Goal: Task Accomplishment & Management: Use online tool/utility

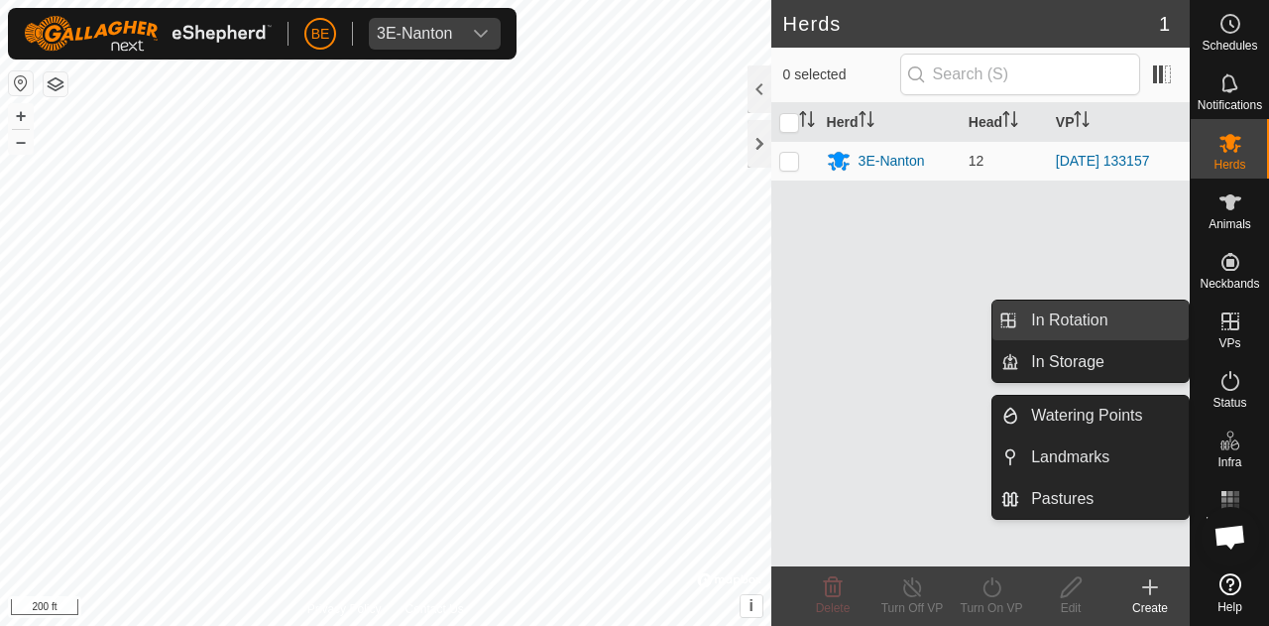
click at [1081, 322] on link "In Rotation" at bounding box center [1104, 320] width 170 height 40
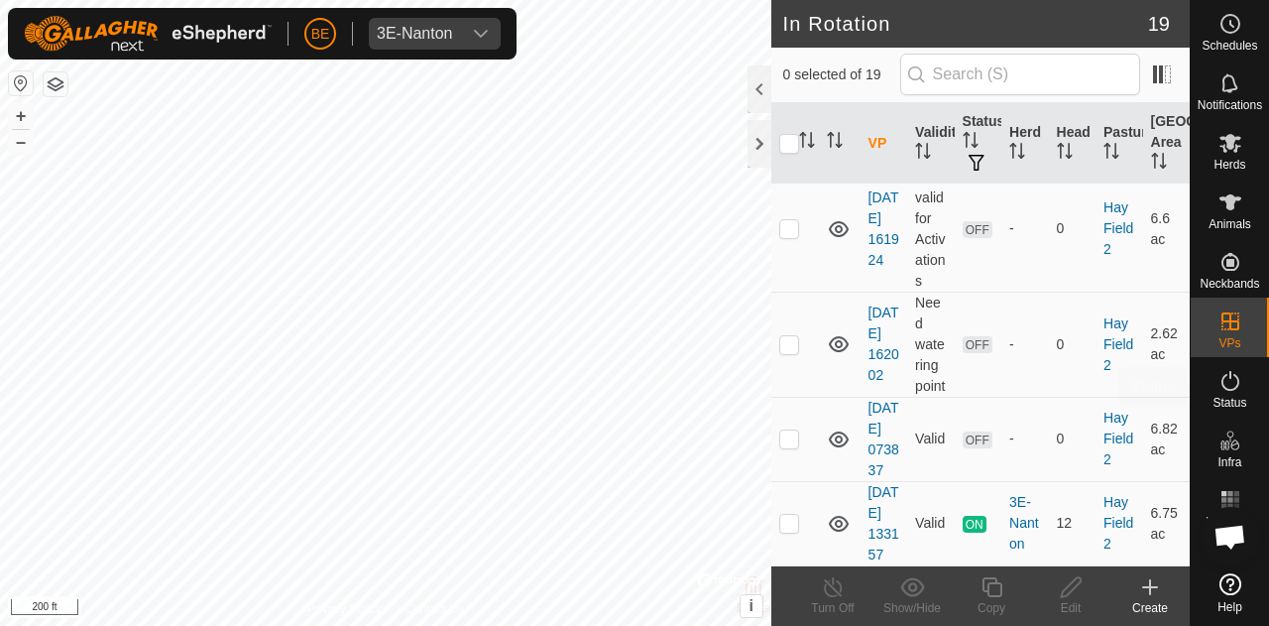
scroll to position [2169, 0]
click at [792, 430] on p-checkbox at bounding box center [789, 438] width 20 height 16
checkbox input "false"
click at [794, 291] on td at bounding box center [795, 343] width 48 height 105
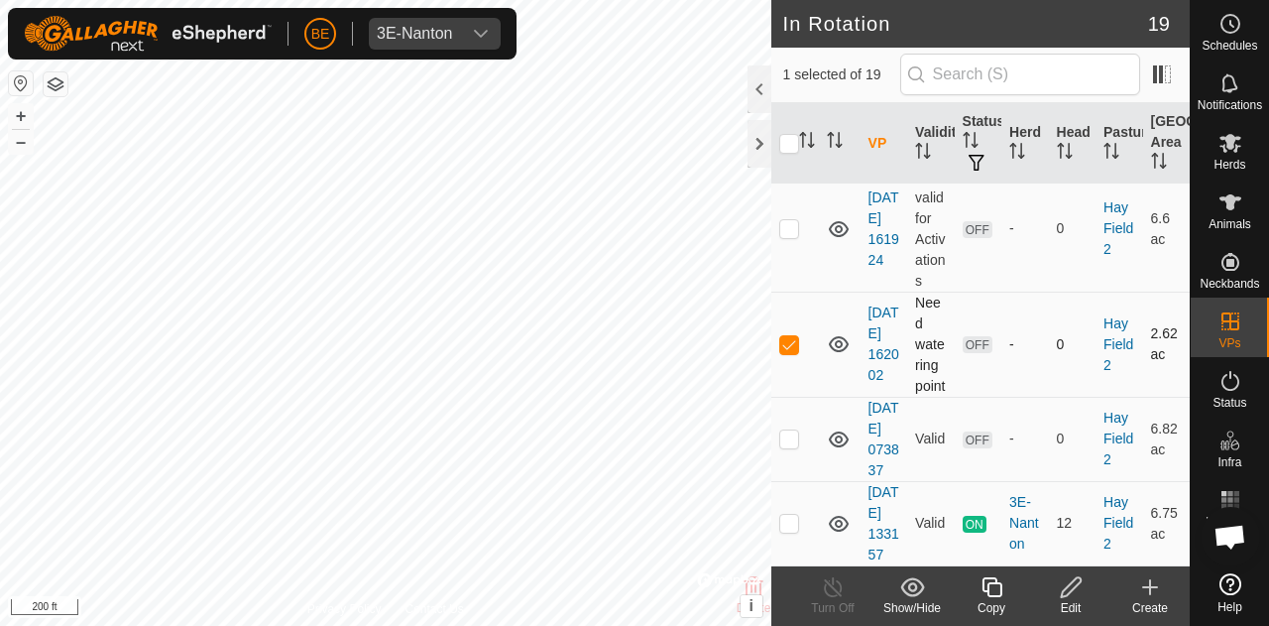
click at [791, 336] on p-checkbox at bounding box center [789, 344] width 20 height 16
checkbox input "false"
click at [793, 220] on p-checkbox at bounding box center [789, 228] width 20 height 16
checkbox input "true"
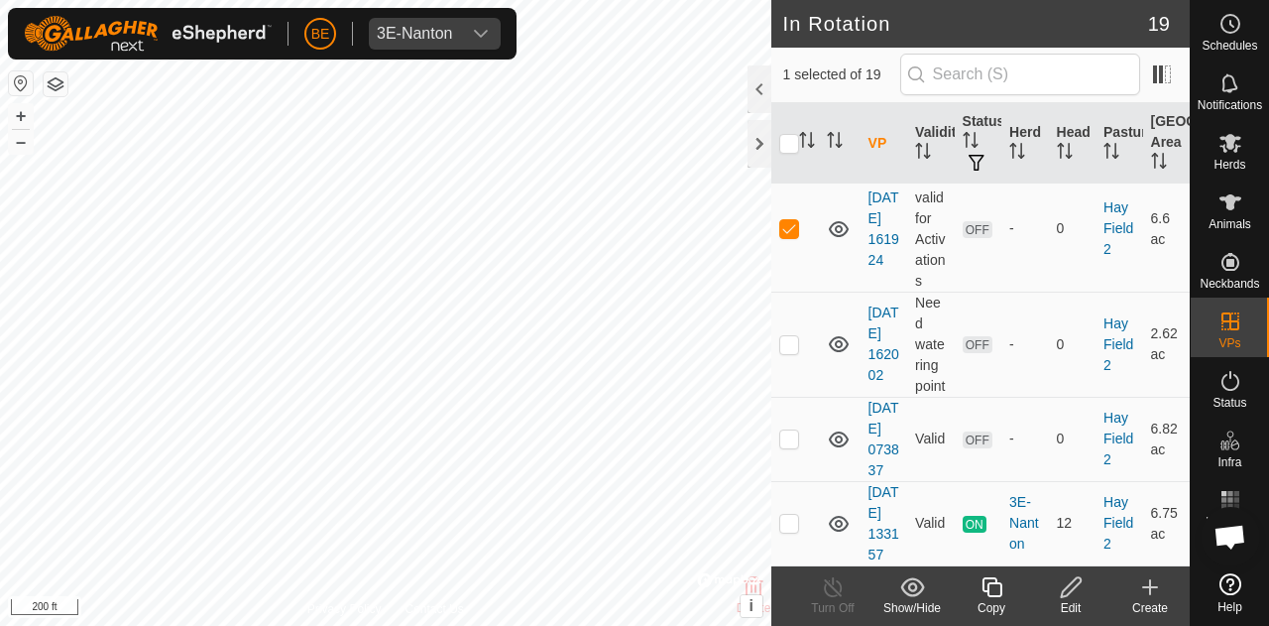
click at [1070, 598] on icon at bounding box center [1071, 587] width 25 height 24
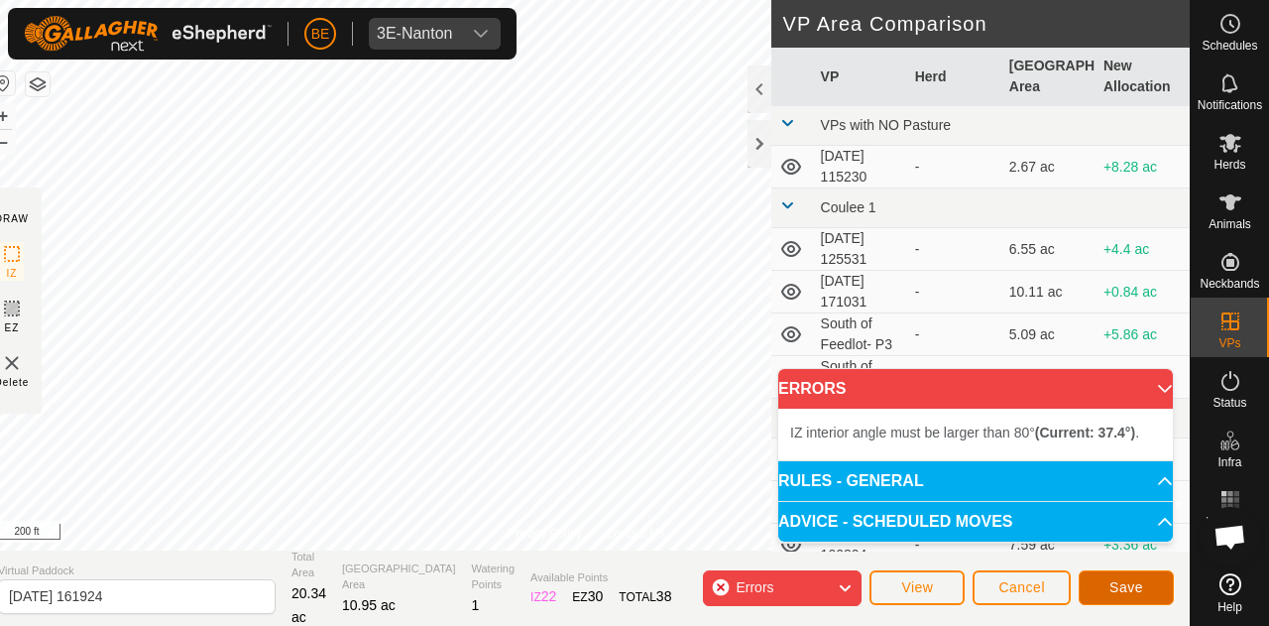
click at [1133, 587] on span "Save" at bounding box center [1126, 587] width 34 height 16
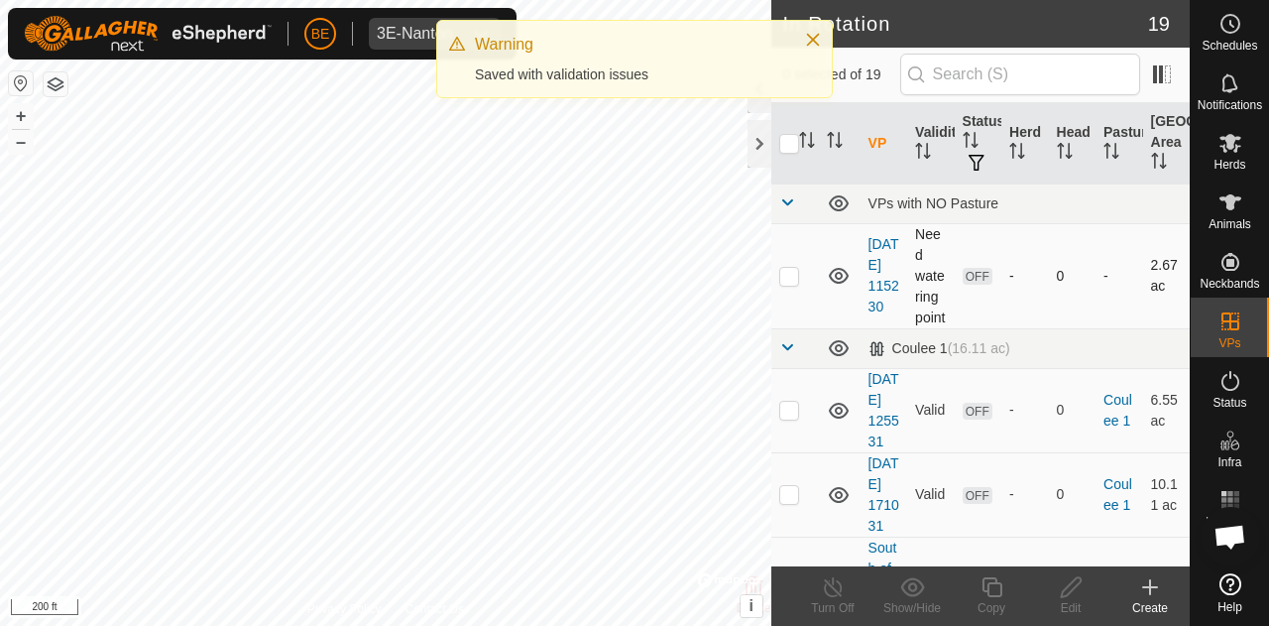
click at [805, 381] on div "In Rotation 19 0 selected of 19 VP Validity Status Herd Head Pasture Grazing Ar…" at bounding box center [595, 313] width 1190 height 626
checkbox input "true"
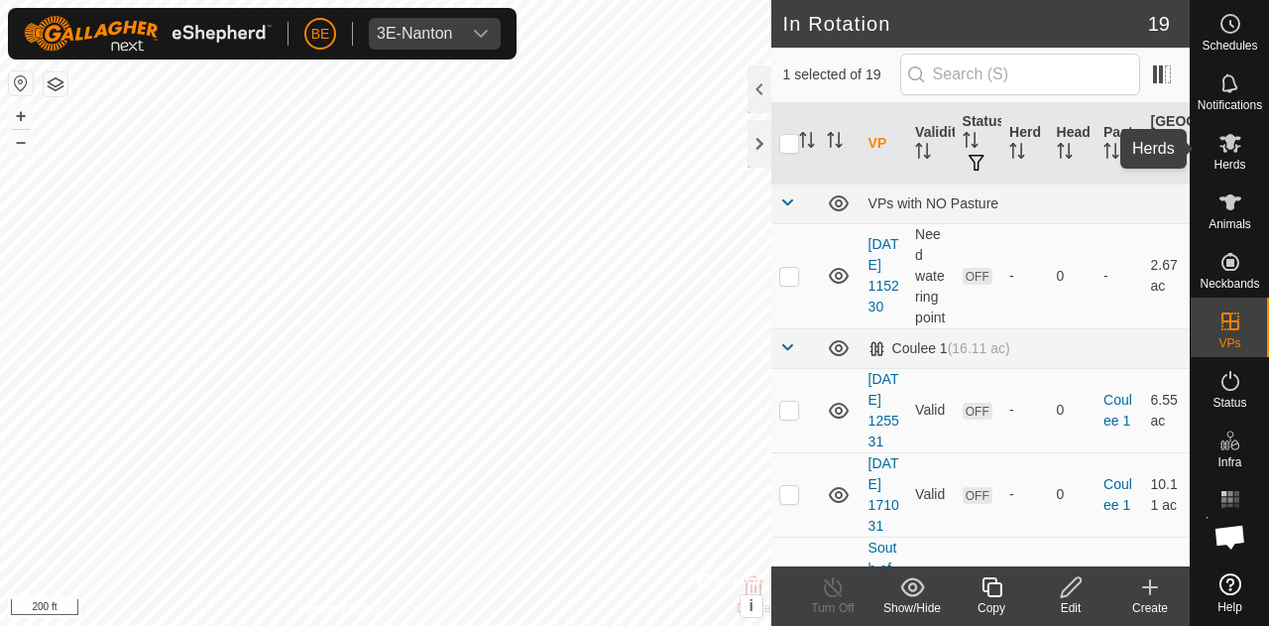
click at [1222, 160] on span "Herds" at bounding box center [1229, 165] width 32 height 12
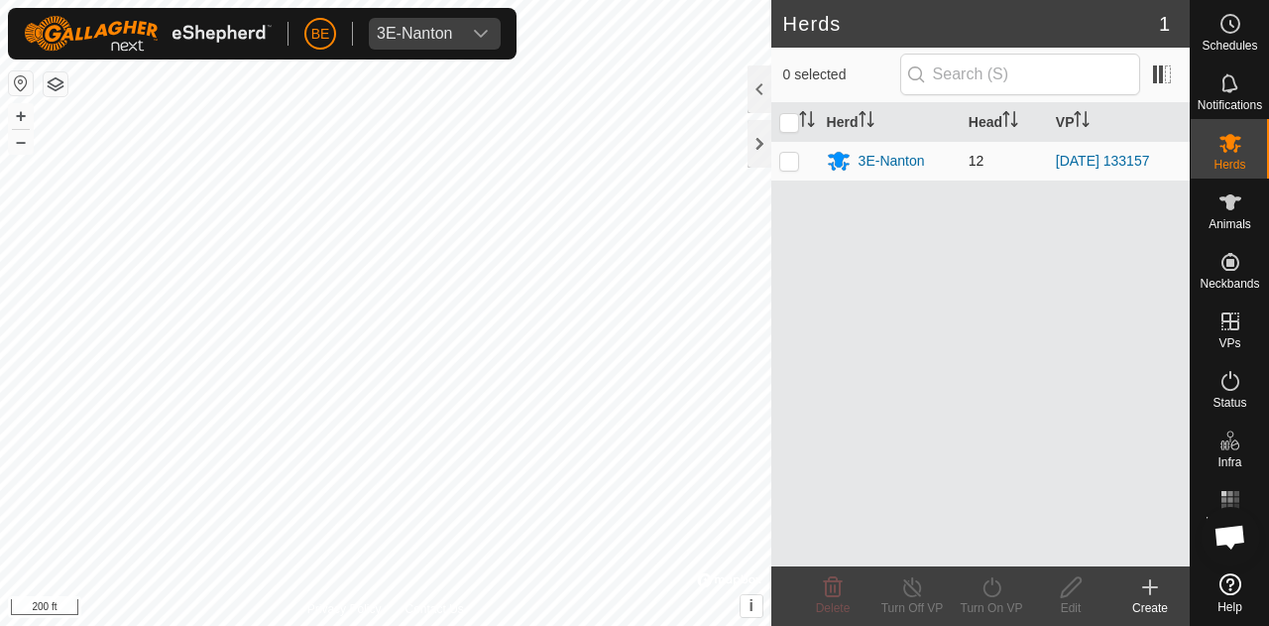
click at [798, 167] on p-checkbox at bounding box center [789, 161] width 20 height 16
checkbox input "true"
click at [988, 587] on icon at bounding box center [991, 587] width 25 height 24
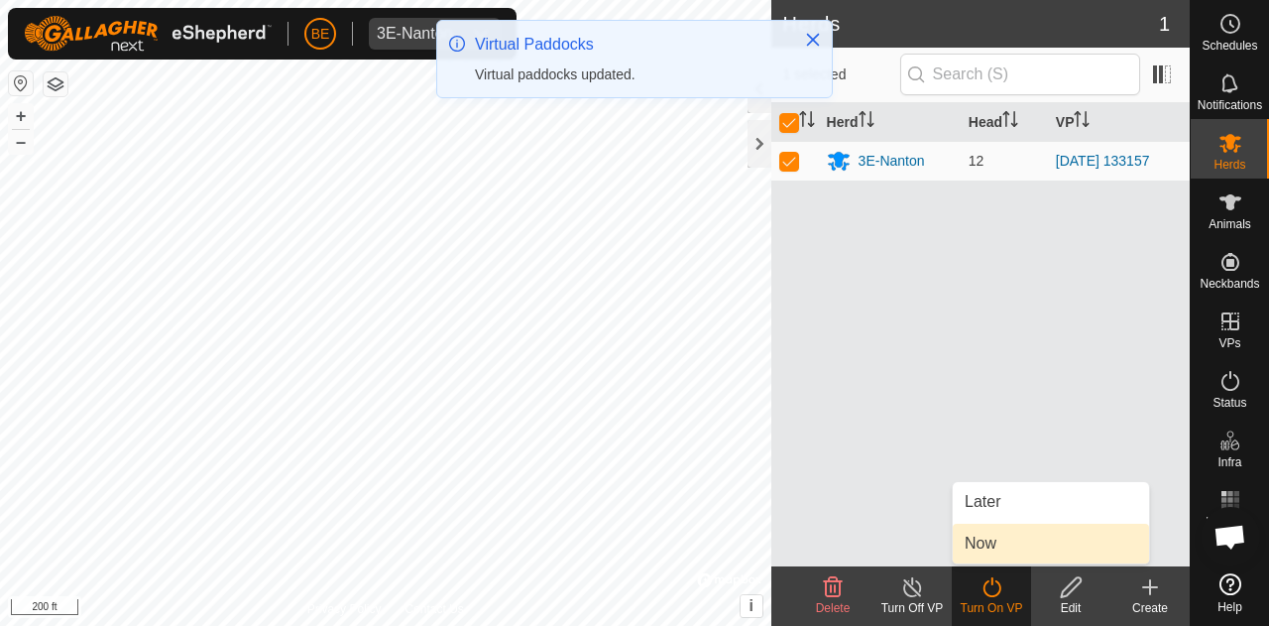
click at [993, 535] on link "Now" at bounding box center [1051, 543] width 196 height 40
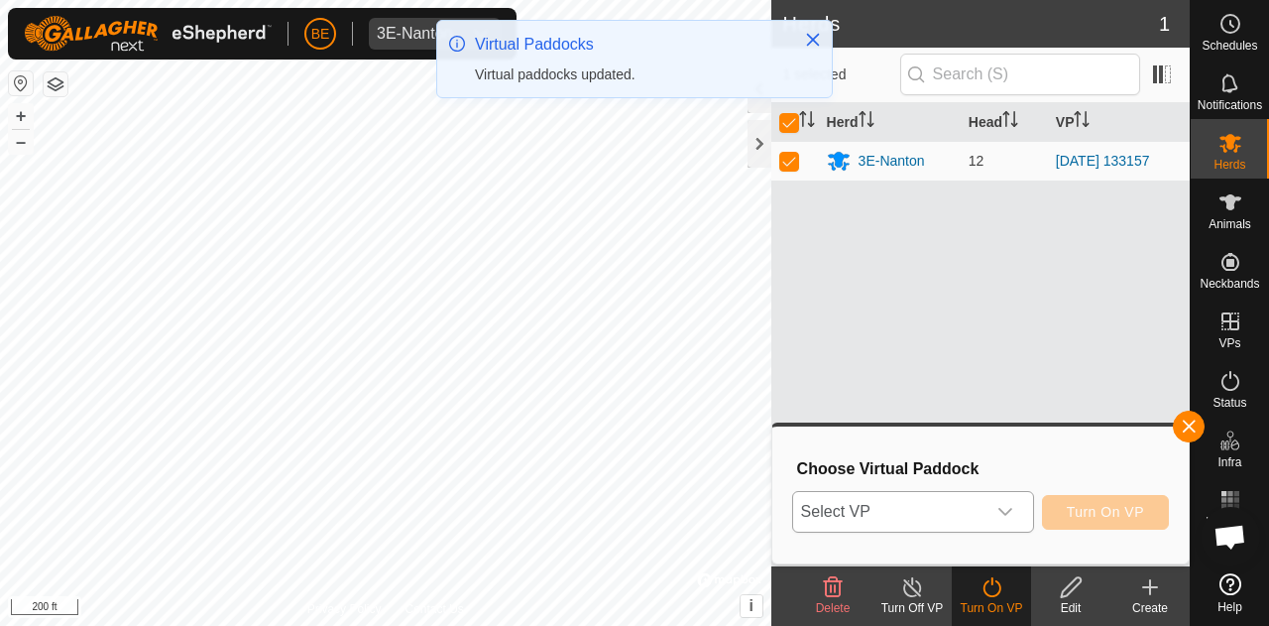
click at [1008, 516] on icon "dropdown trigger" at bounding box center [1005, 512] width 16 height 16
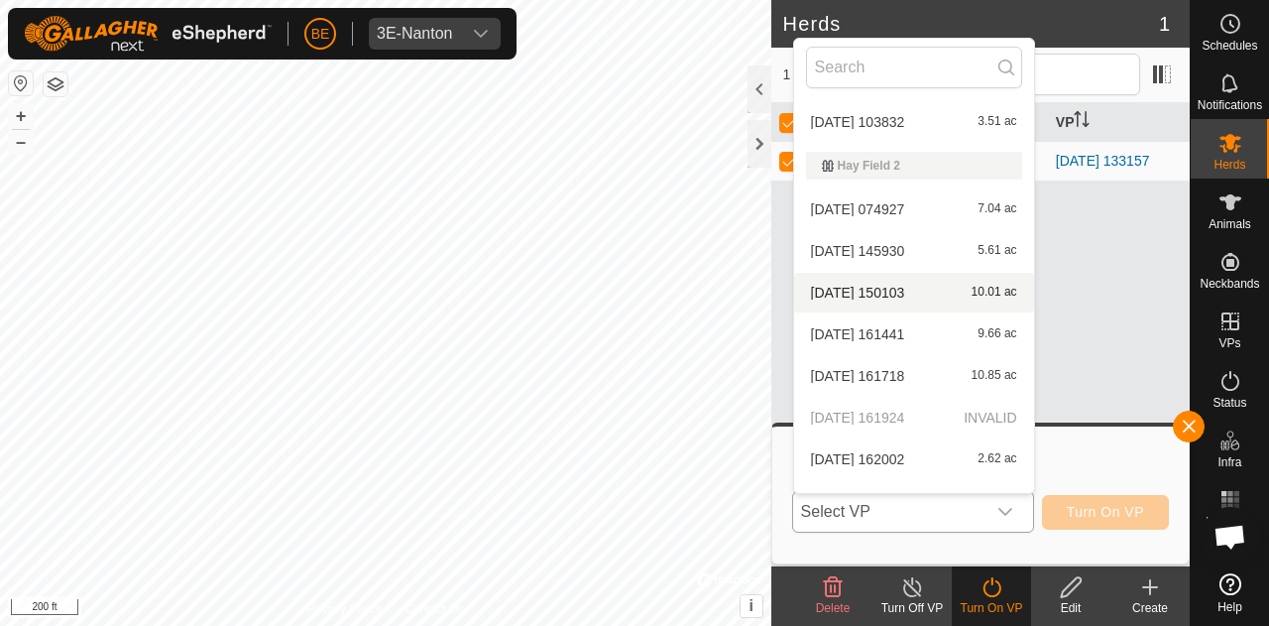
scroll to position [575, 0]
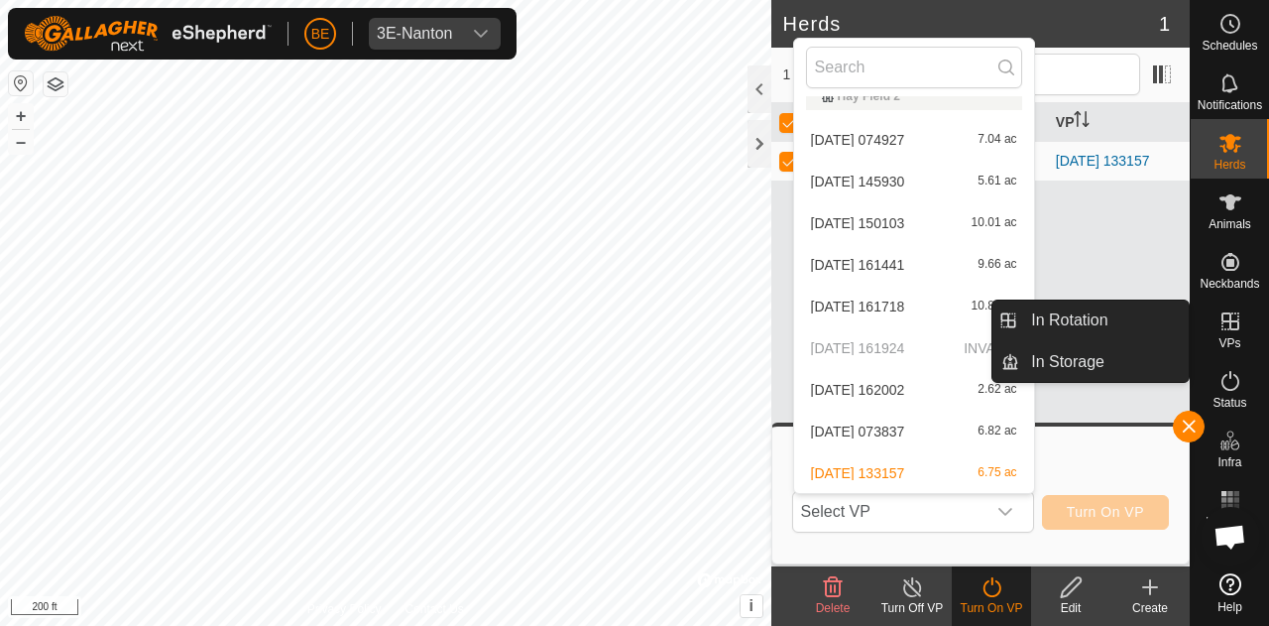
click at [1232, 326] on icon at bounding box center [1230, 321] width 24 height 24
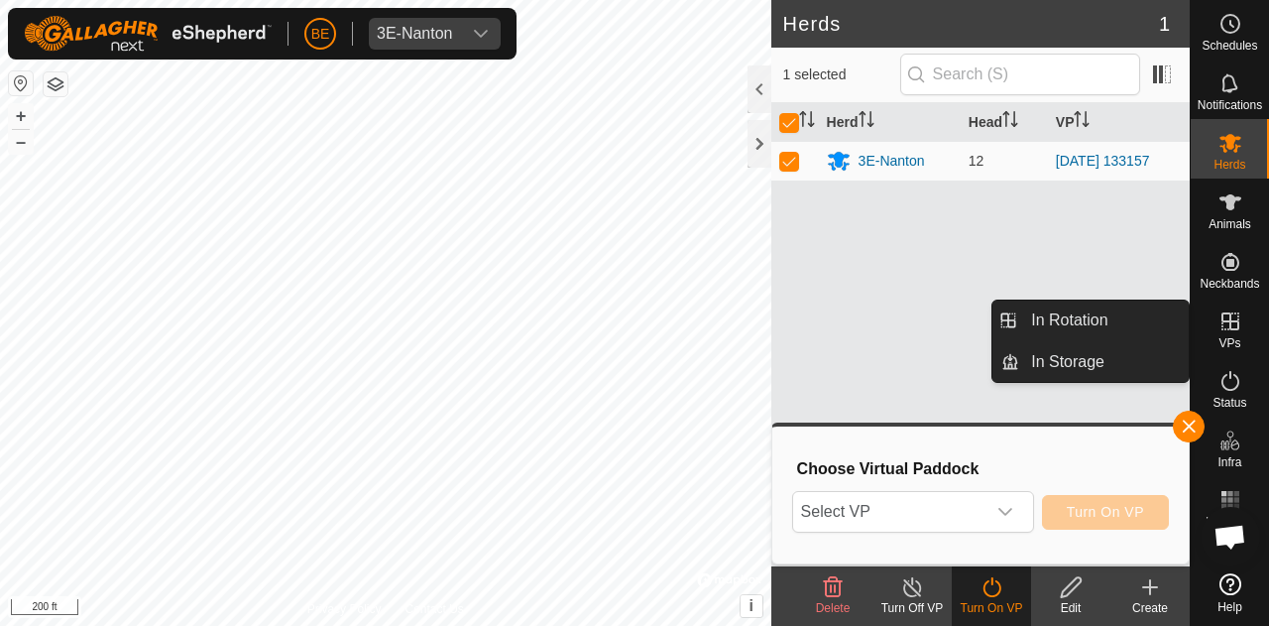
click at [1220, 337] on span "VPs" at bounding box center [1229, 343] width 22 height 12
click at [1084, 334] on link "In Rotation" at bounding box center [1104, 320] width 170 height 40
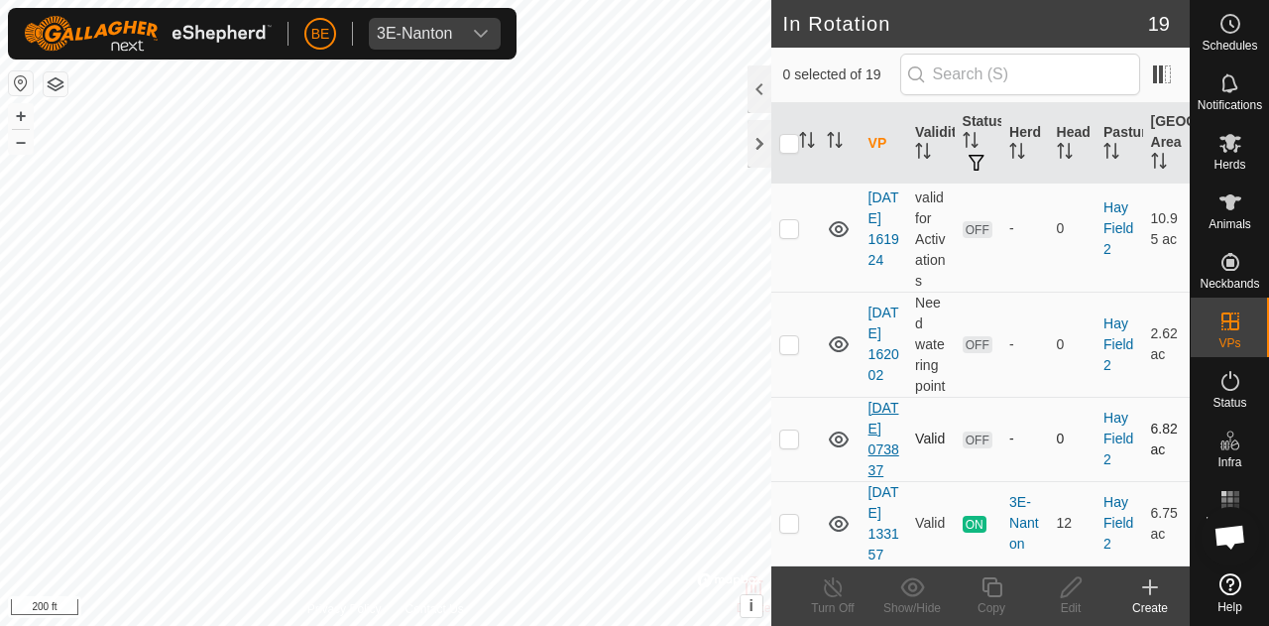
scroll to position [2070, 0]
click at [786, 340] on p-checkbox at bounding box center [789, 344] width 20 height 16
click at [801, 351] on td at bounding box center [795, 343] width 48 height 105
checkbox input "false"
click at [797, 220] on p-checkbox at bounding box center [789, 228] width 20 height 16
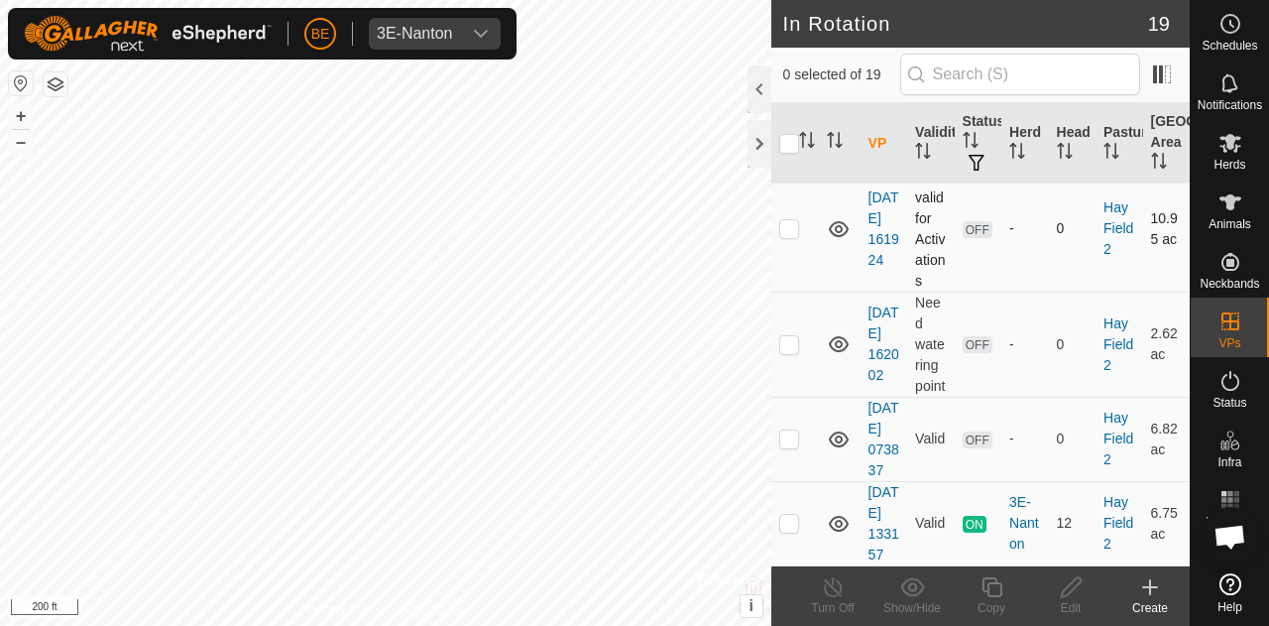
checkbox input "true"
click at [1068, 586] on icon at bounding box center [1071, 587] width 20 height 20
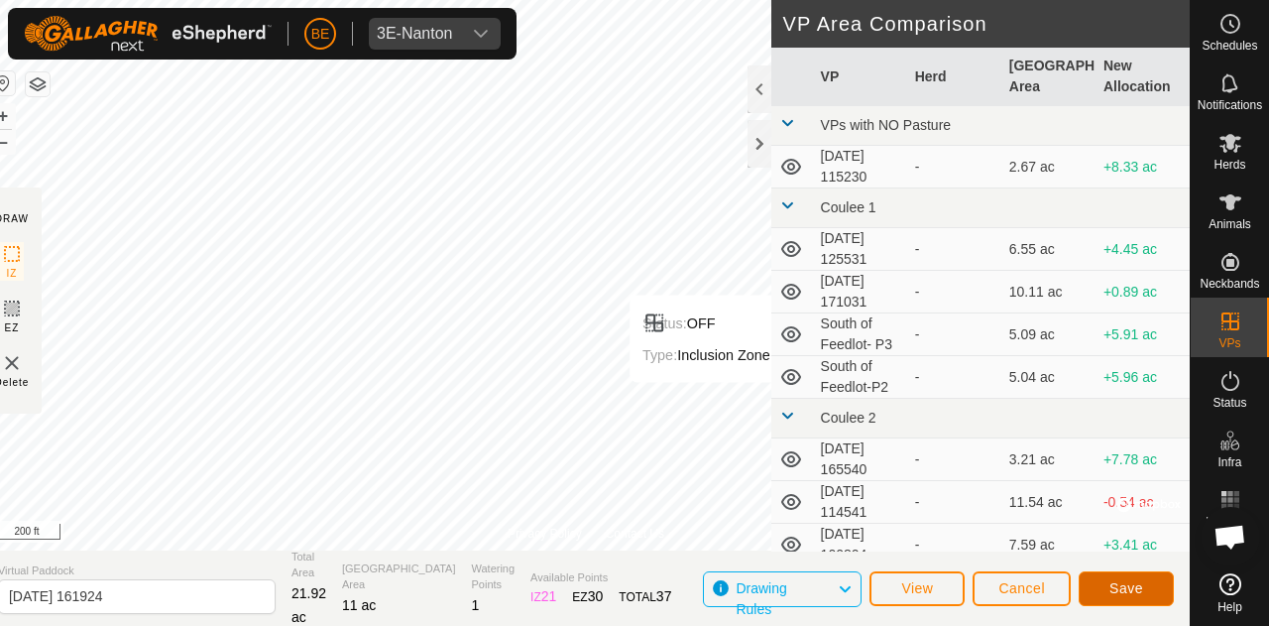
click at [1113, 574] on button "Save" at bounding box center [1126, 588] width 95 height 35
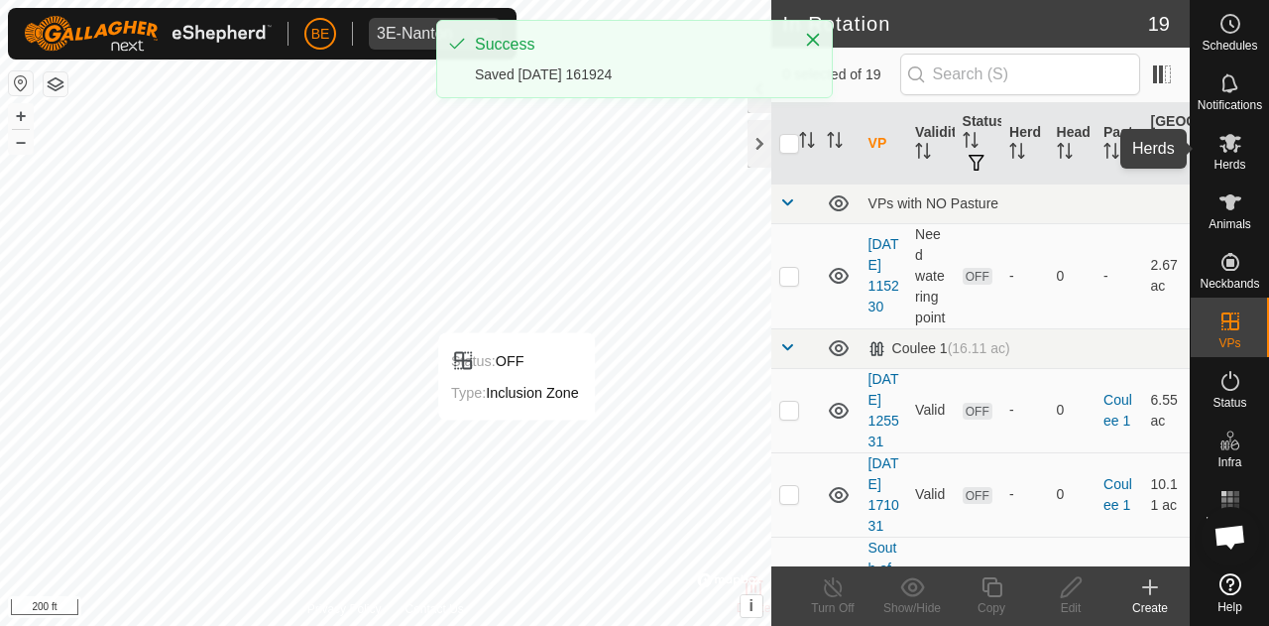
click at [1232, 163] on span "Herds" at bounding box center [1229, 165] width 32 height 12
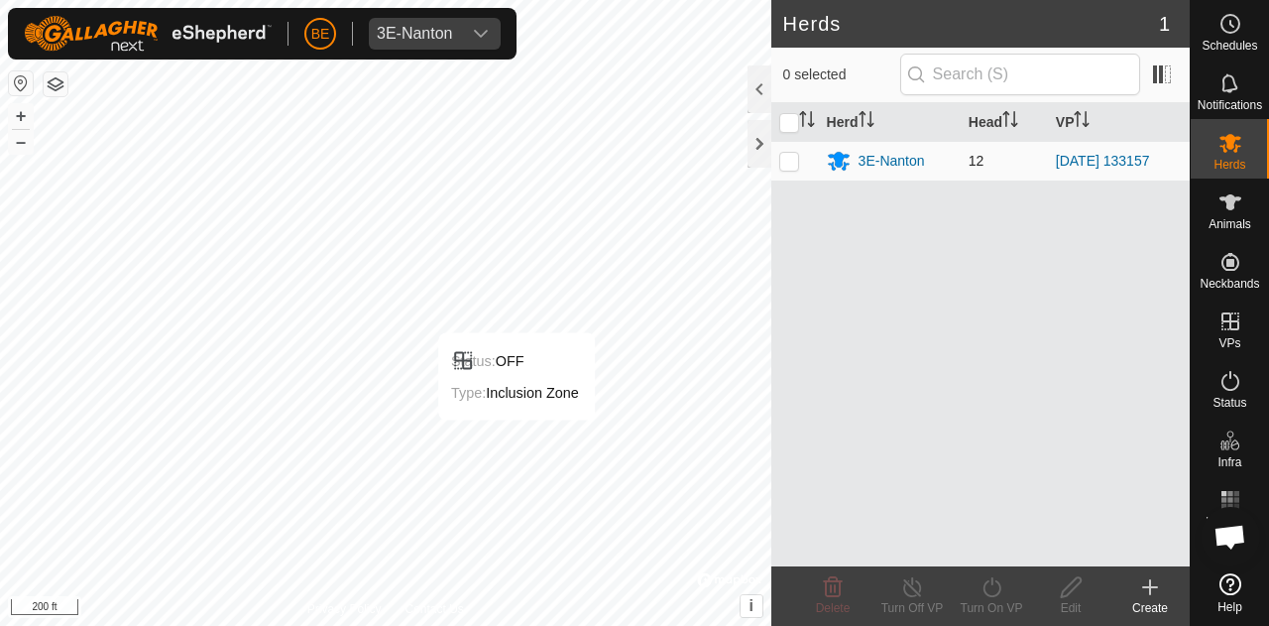
click at [779, 156] on p-checkbox at bounding box center [789, 161] width 20 height 16
checkbox input "true"
click at [991, 586] on icon at bounding box center [991, 587] width 25 height 24
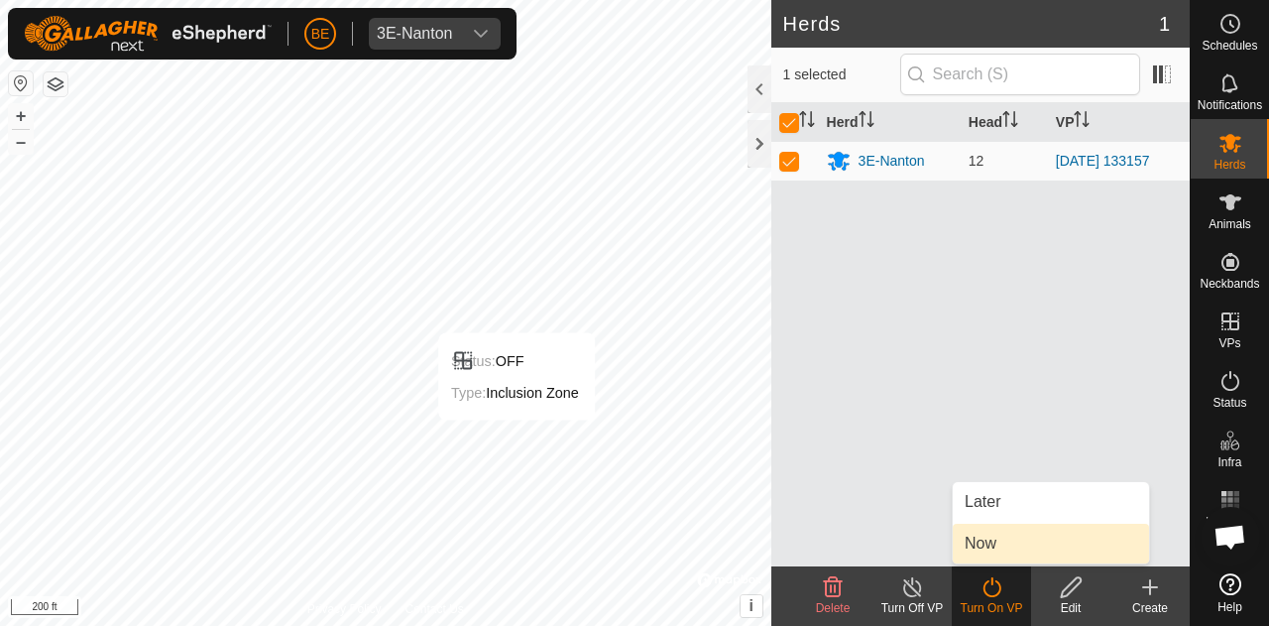
click at [995, 539] on link "Now" at bounding box center [1051, 543] width 196 height 40
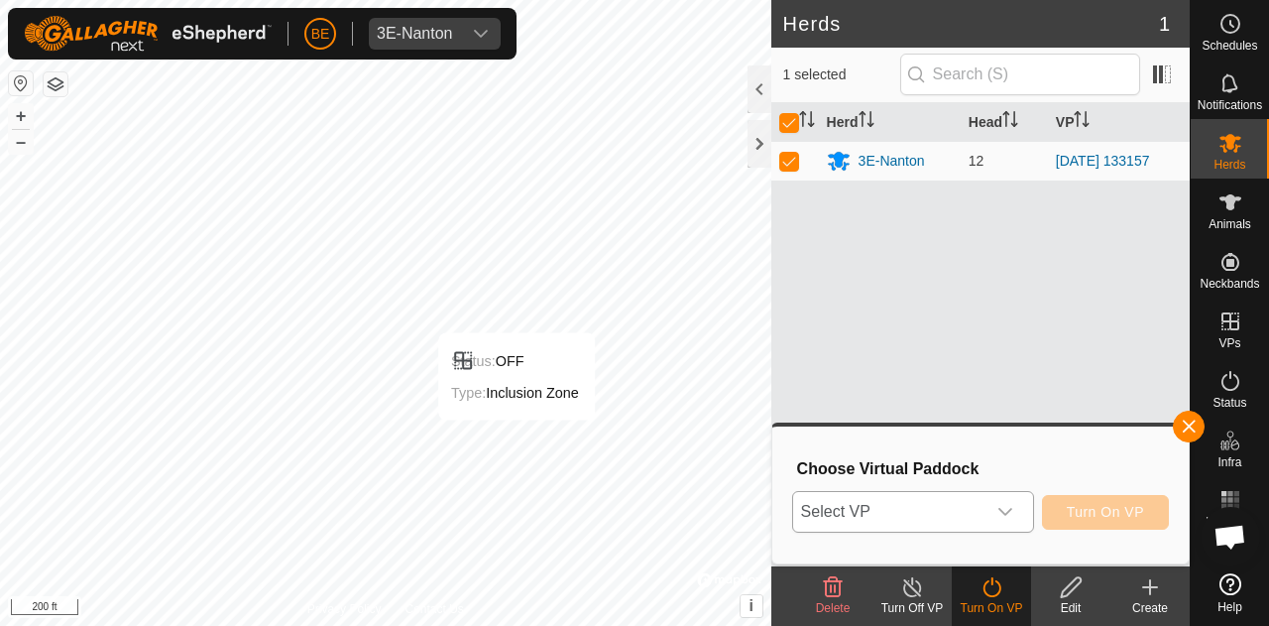
drag, startPoint x: 1017, startPoint y: 535, endPoint x: 1004, endPoint y: 510, distance: 28.8
click at [1017, 535] on div "Choose Virtual Paddock Select VP Turn On VP" at bounding box center [980, 494] width 393 height 113
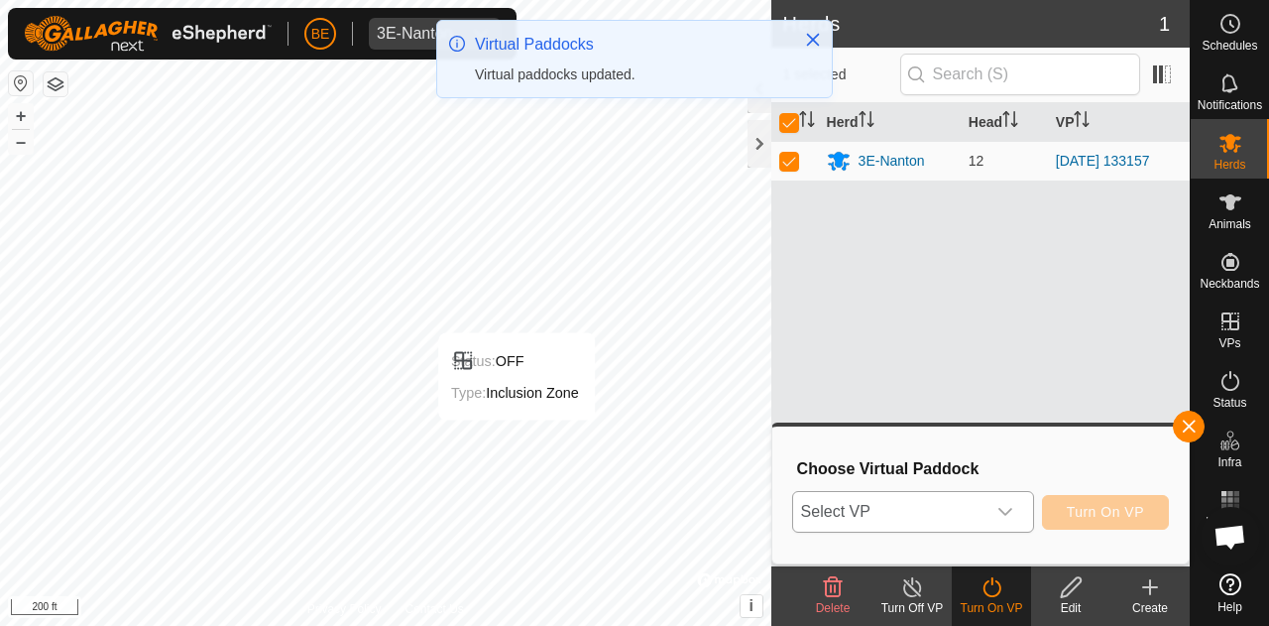
click at [999, 504] on icon "dropdown trigger" at bounding box center [1005, 512] width 16 height 16
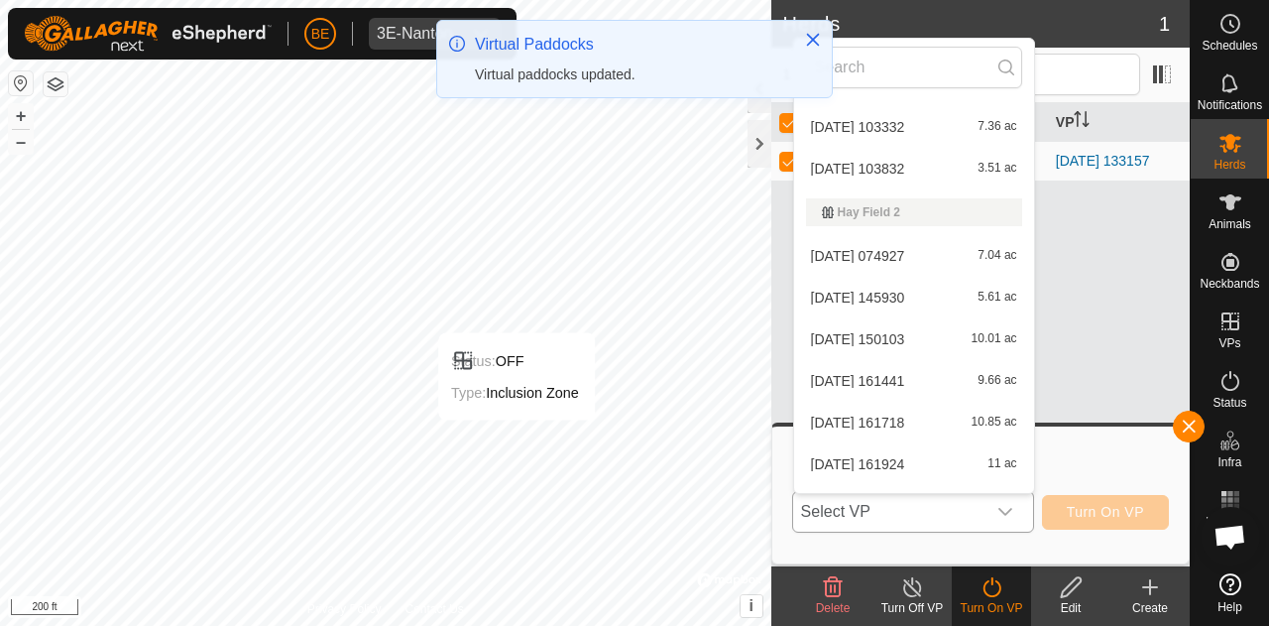
scroll to position [575, 0]
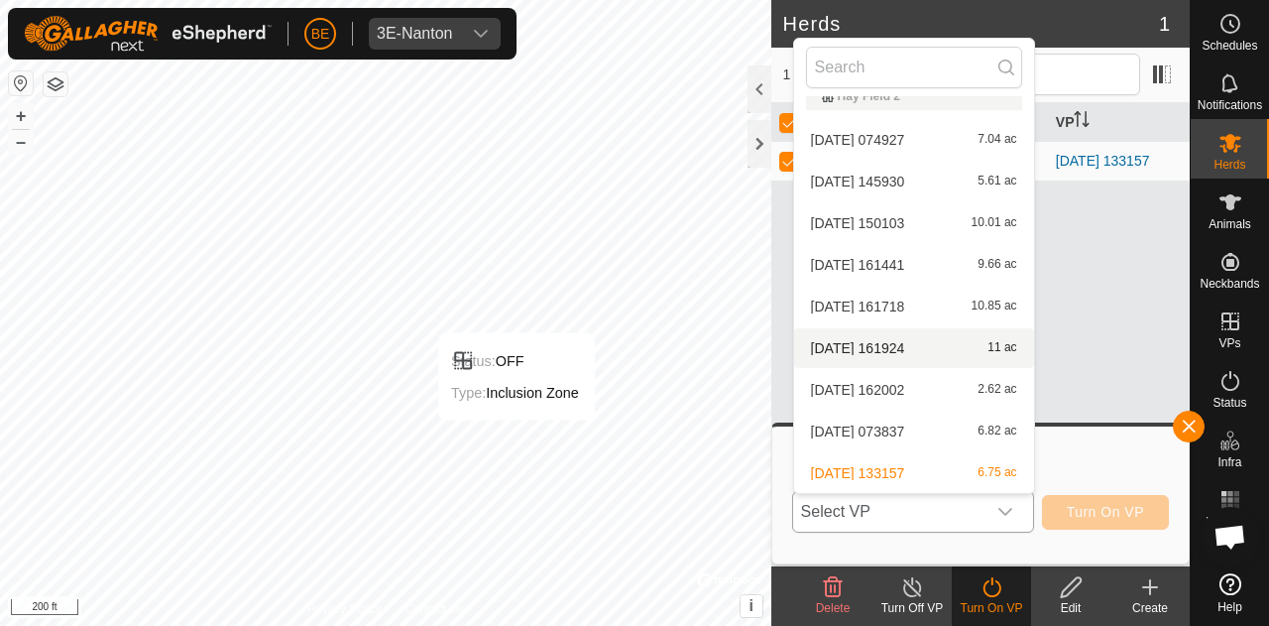
click at [896, 345] on li "[DATE] 161924 11 ac" at bounding box center [914, 348] width 240 height 40
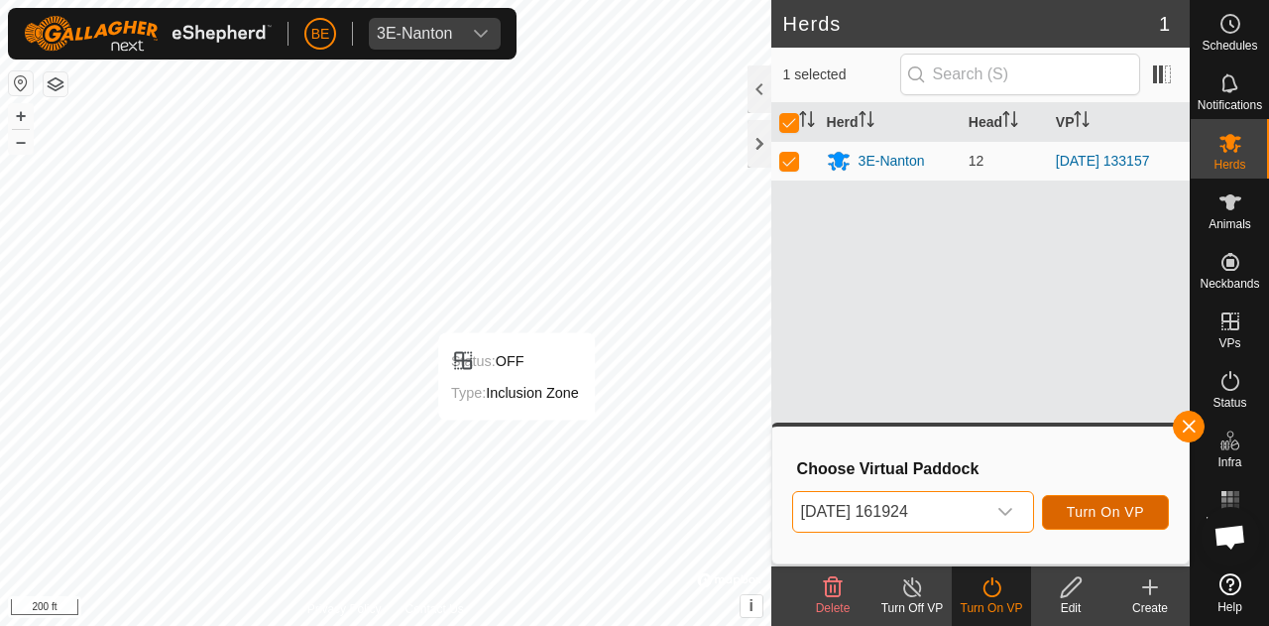
click at [1096, 507] on span "Turn On VP" at bounding box center [1105, 512] width 77 height 16
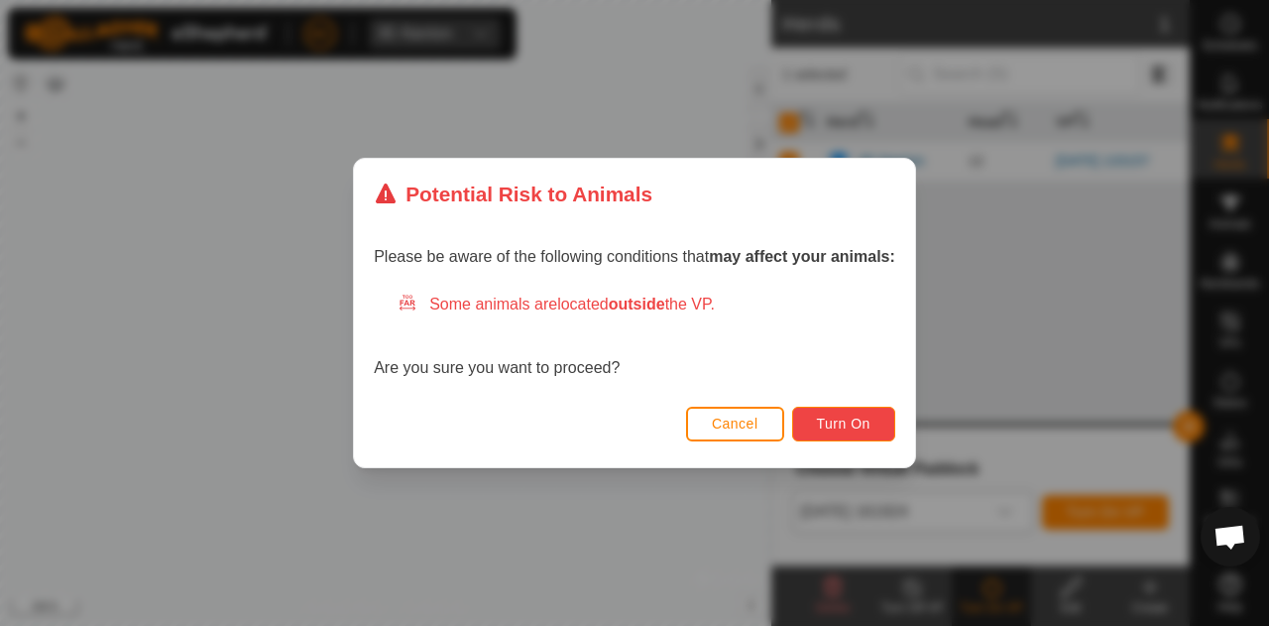
click at [843, 421] on span "Turn On" at bounding box center [844, 423] width 54 height 16
